Goal: Complete application form

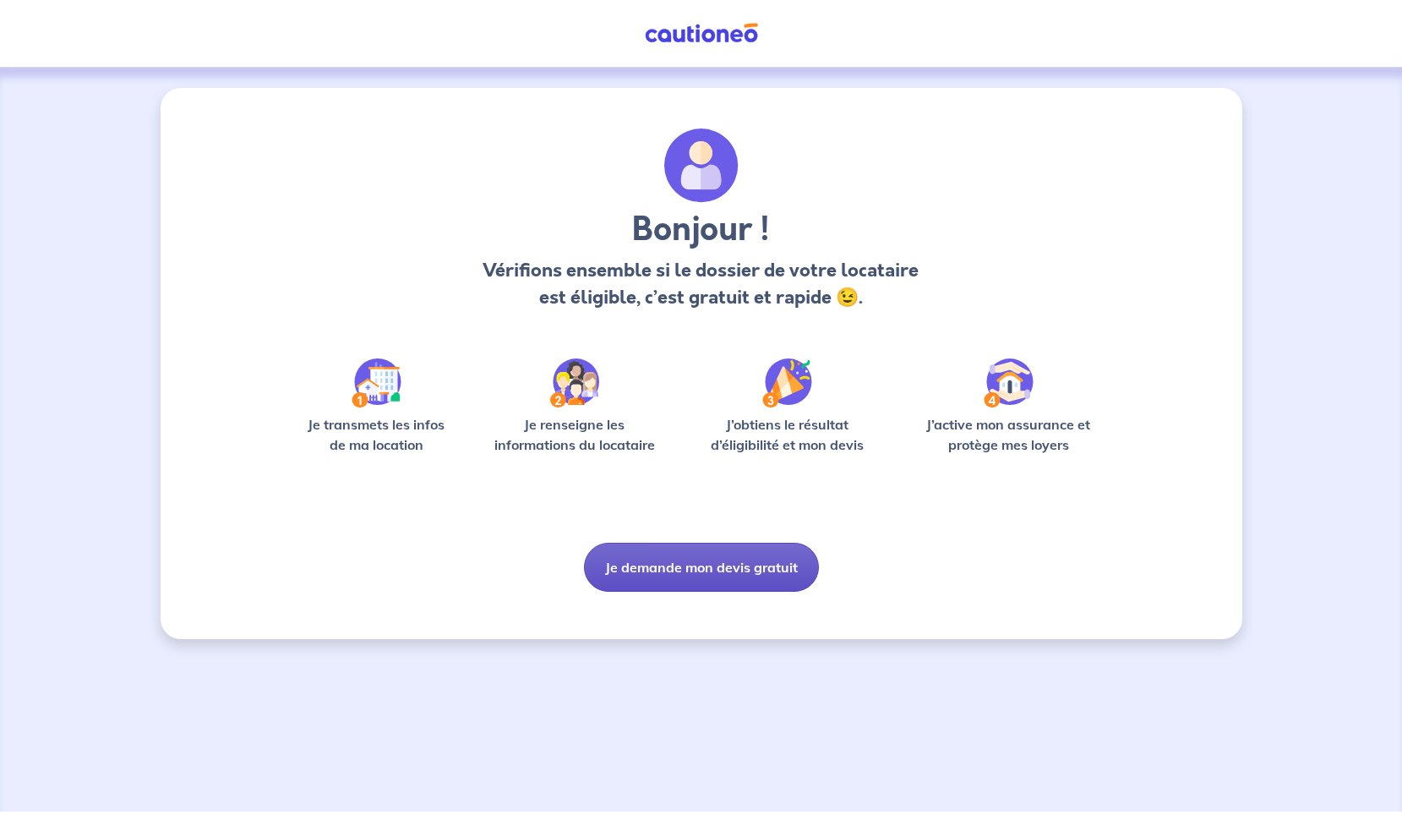
click at [740, 566] on button "Je demande mon devis gratuit" at bounding box center [701, 567] width 235 height 49
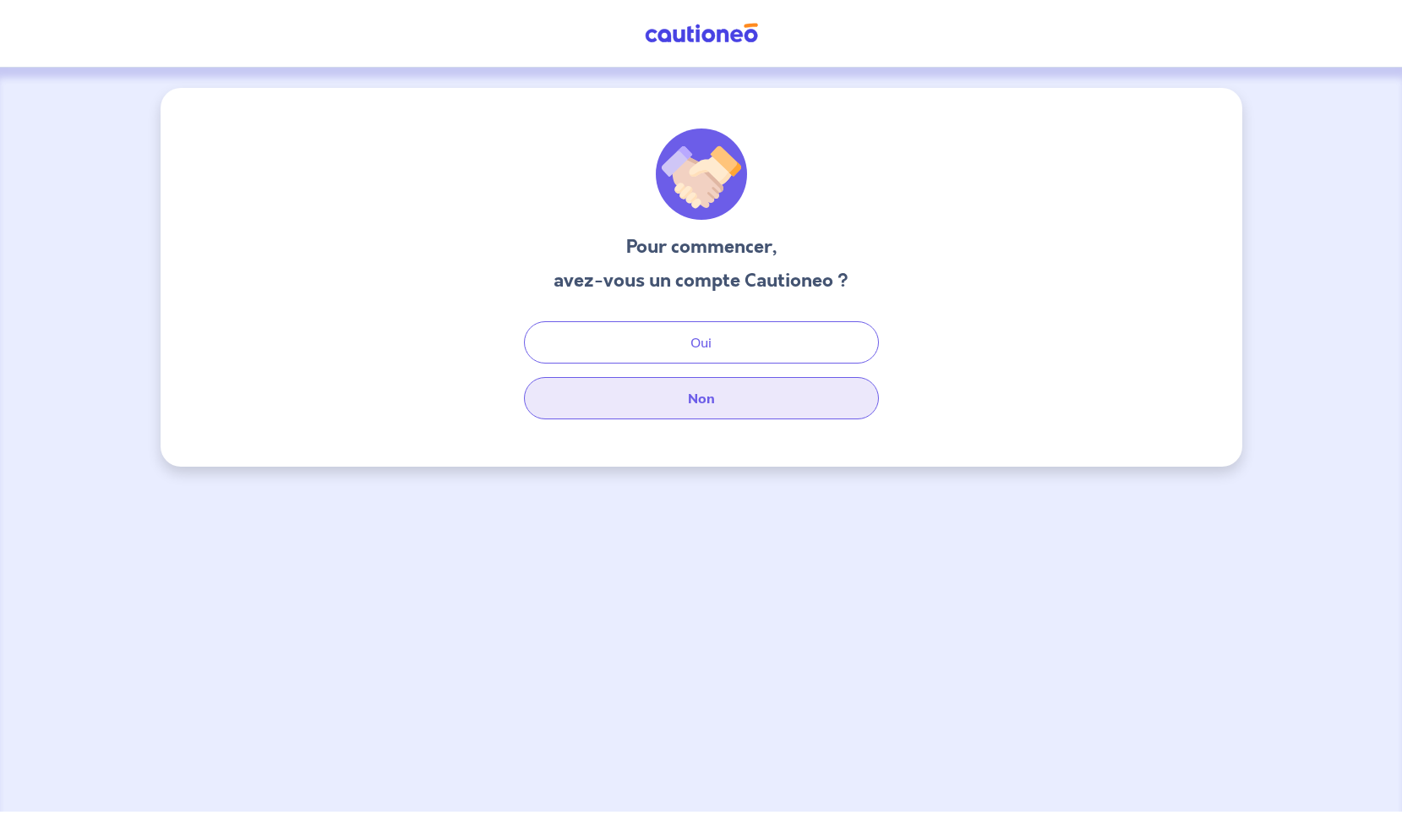
click at [718, 408] on button "Non" at bounding box center [701, 398] width 355 height 42
